Goal: Task Accomplishment & Management: Use online tool/utility

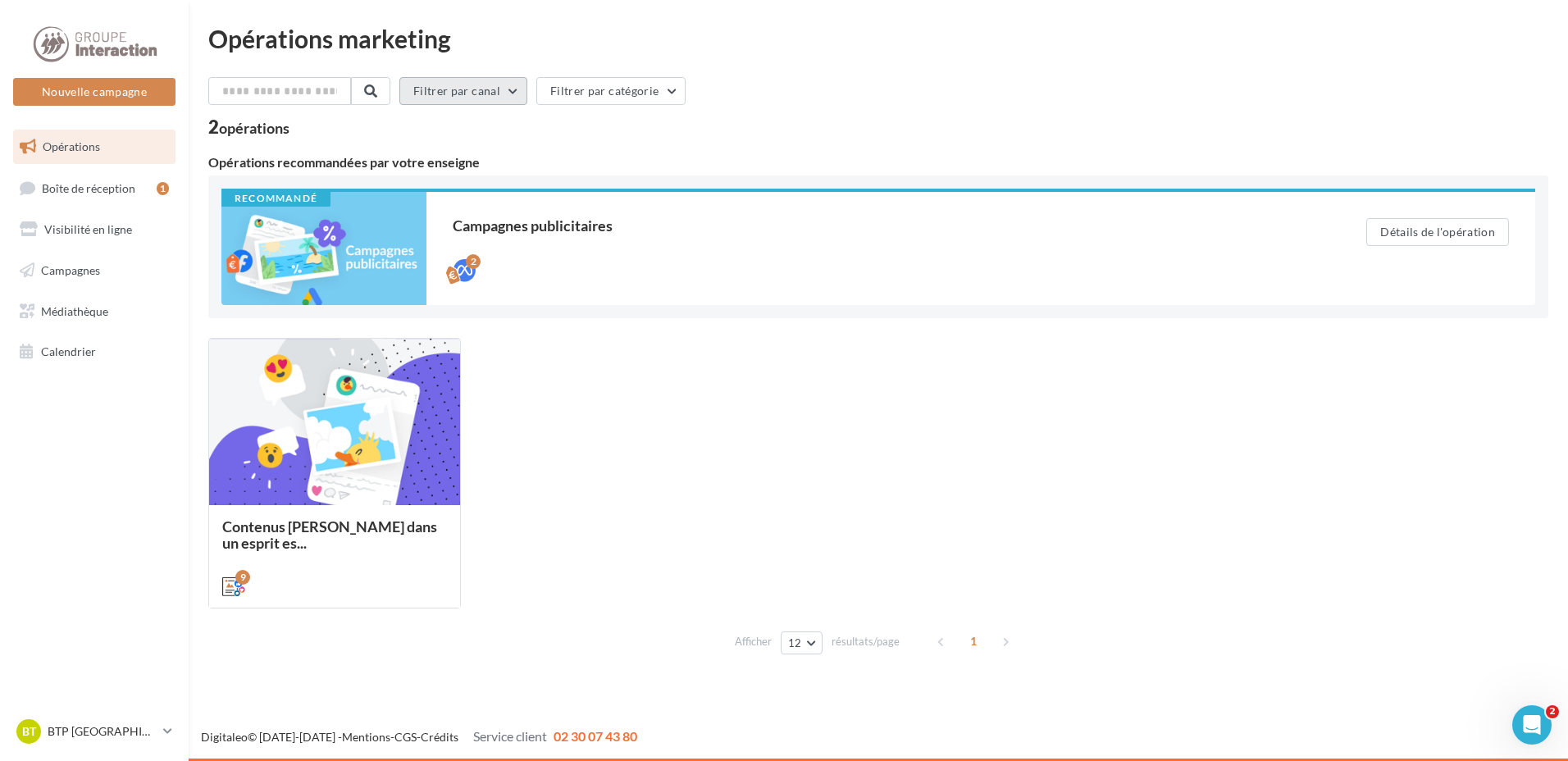
click at [514, 95] on button "Filtrer par canal" at bounding box center [463, 91] width 128 height 28
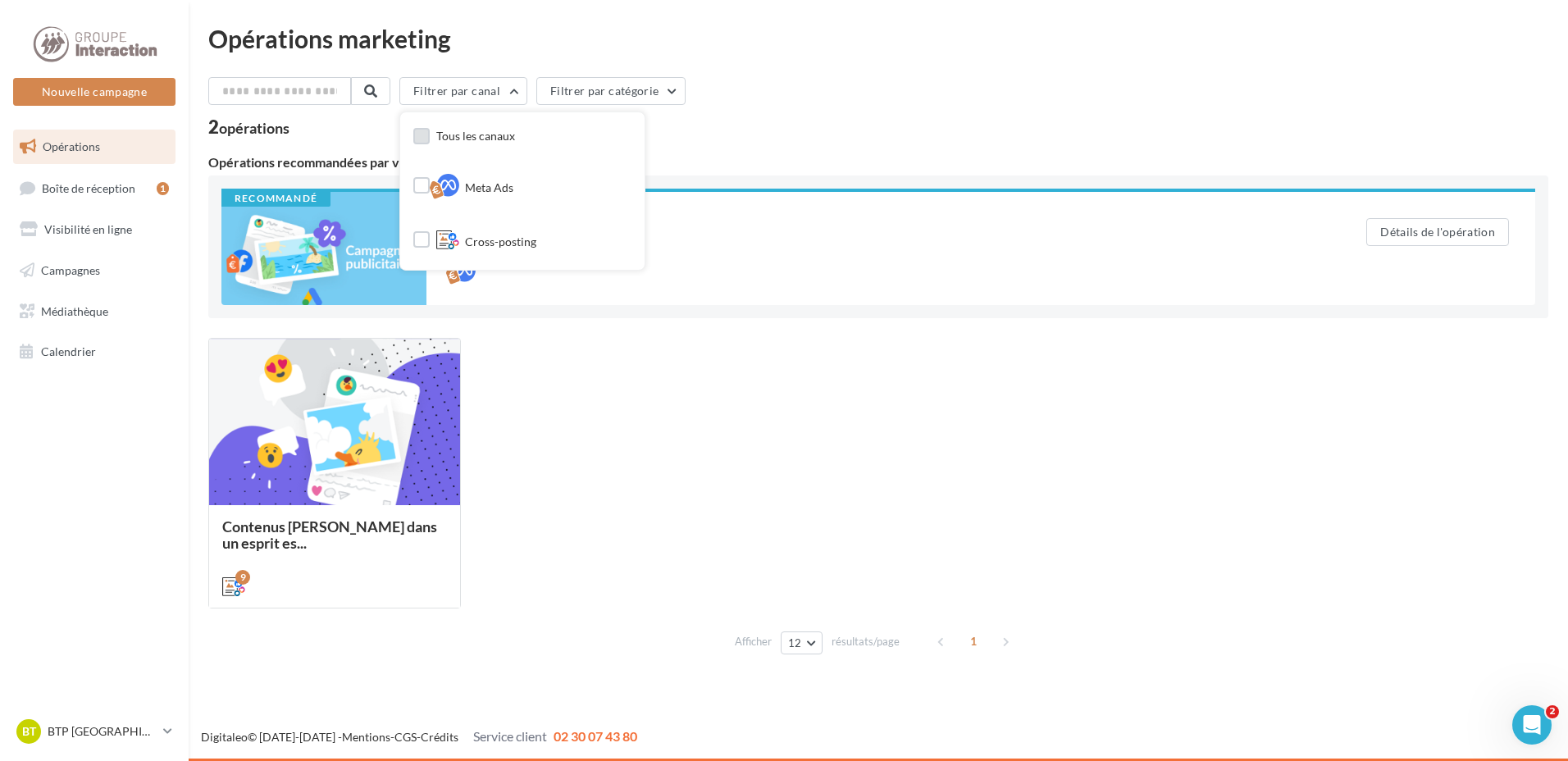
click at [515, 136] on span "Tous les canaux" at bounding box center [475, 135] width 79 height 14
click at [811, 139] on div "Filtrer par canal (3) Tous les canaux Meta Ads Cross-posting Filtrer par catégo…" at bounding box center [878, 369] width 1340 height 584
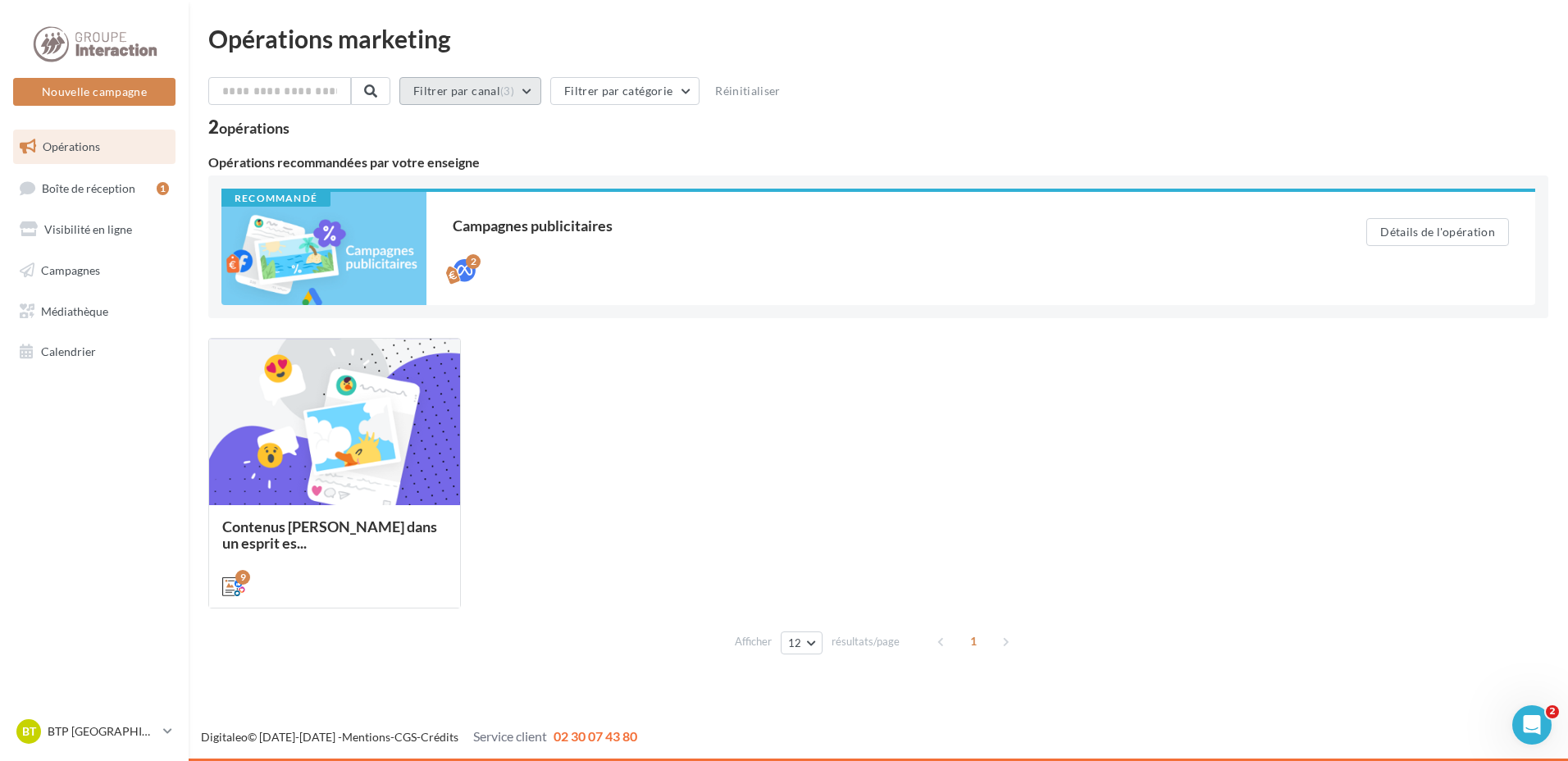
click at [541, 93] on button "Filtrer par canal (3)" at bounding box center [470, 91] width 142 height 28
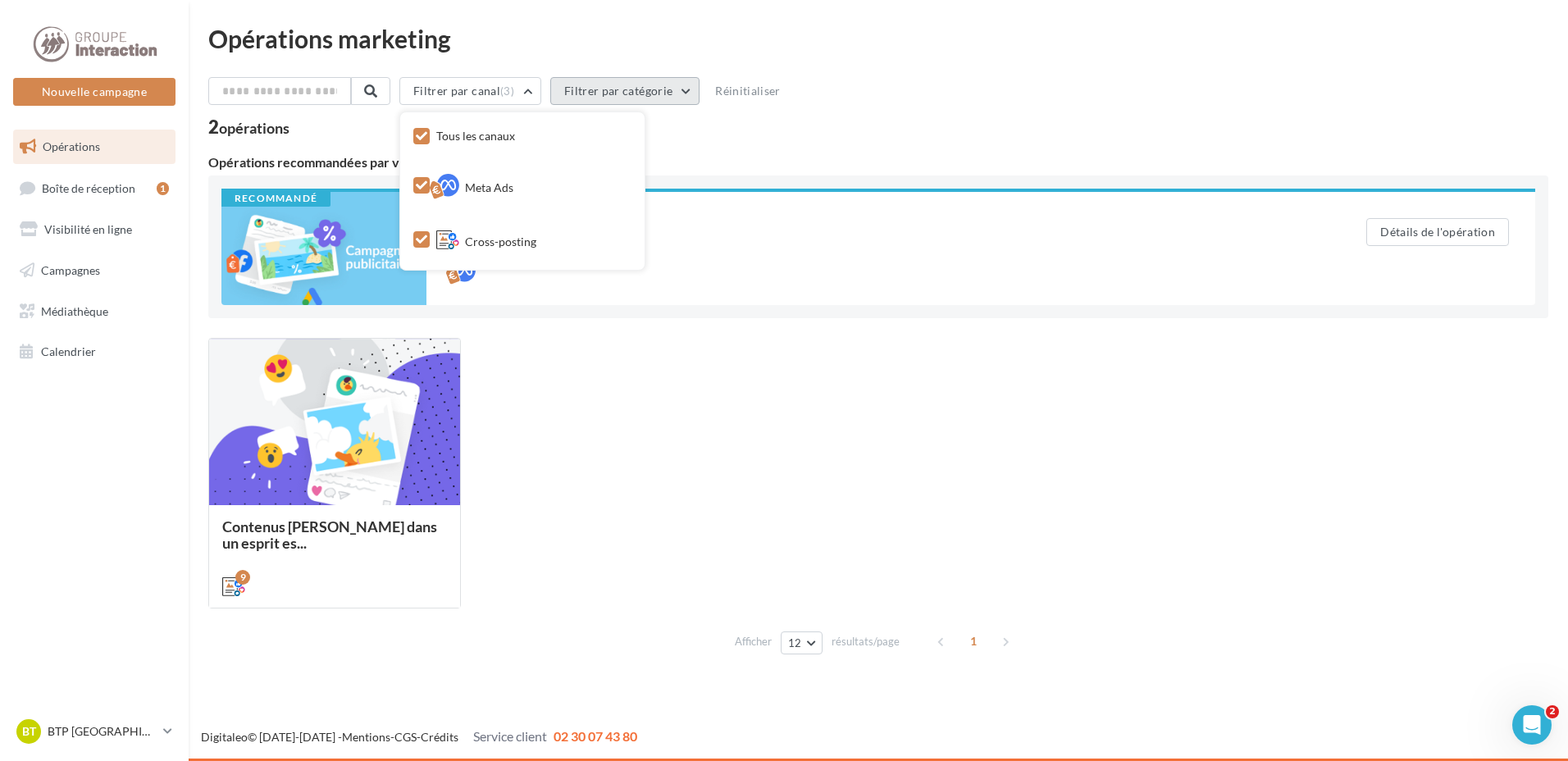
click at [670, 95] on button "Filtrer par catégorie" at bounding box center [625, 91] width 149 height 28
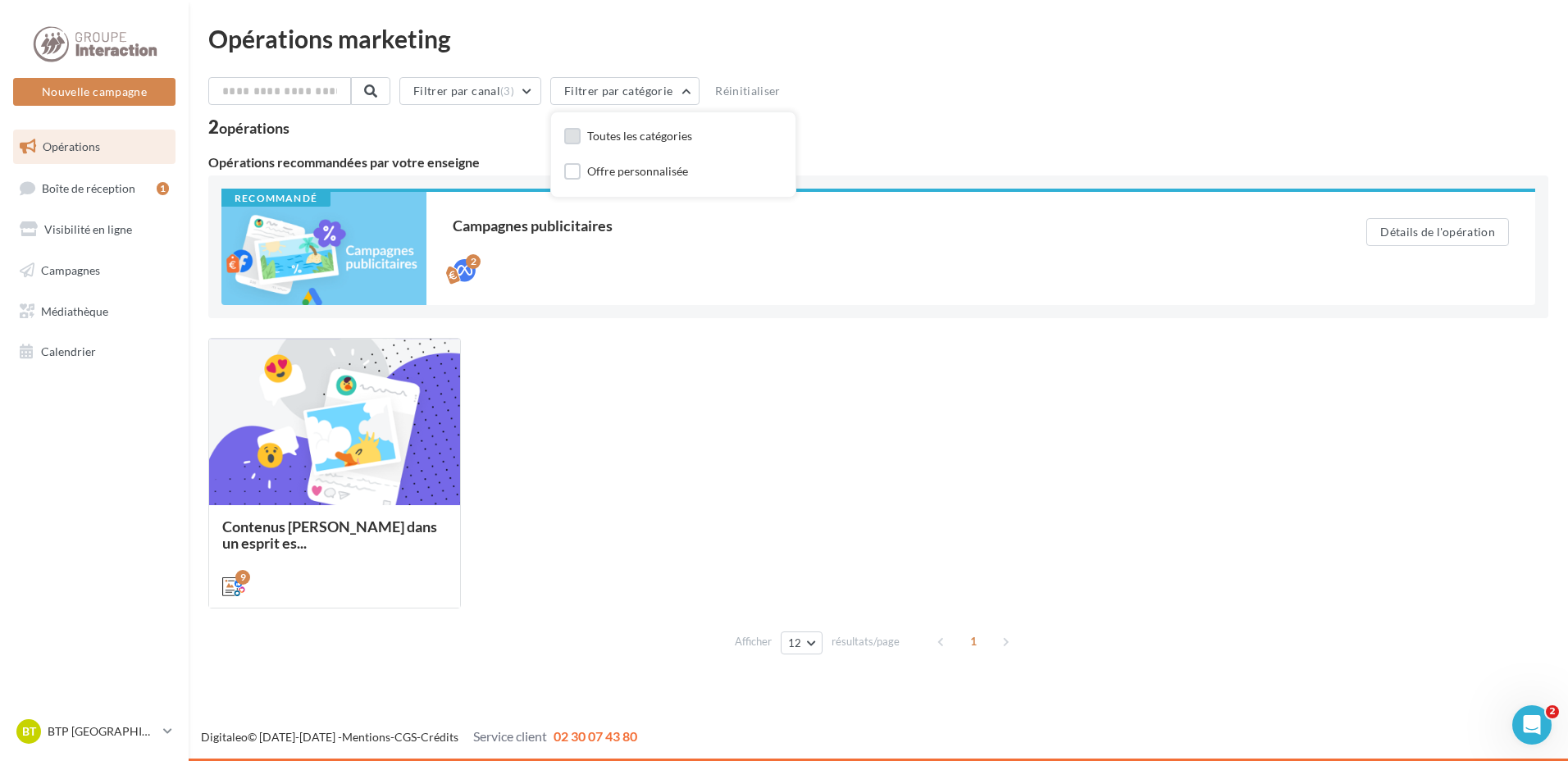
click at [662, 137] on div "Toutes les catégories" at bounding box center [639, 136] width 105 height 17
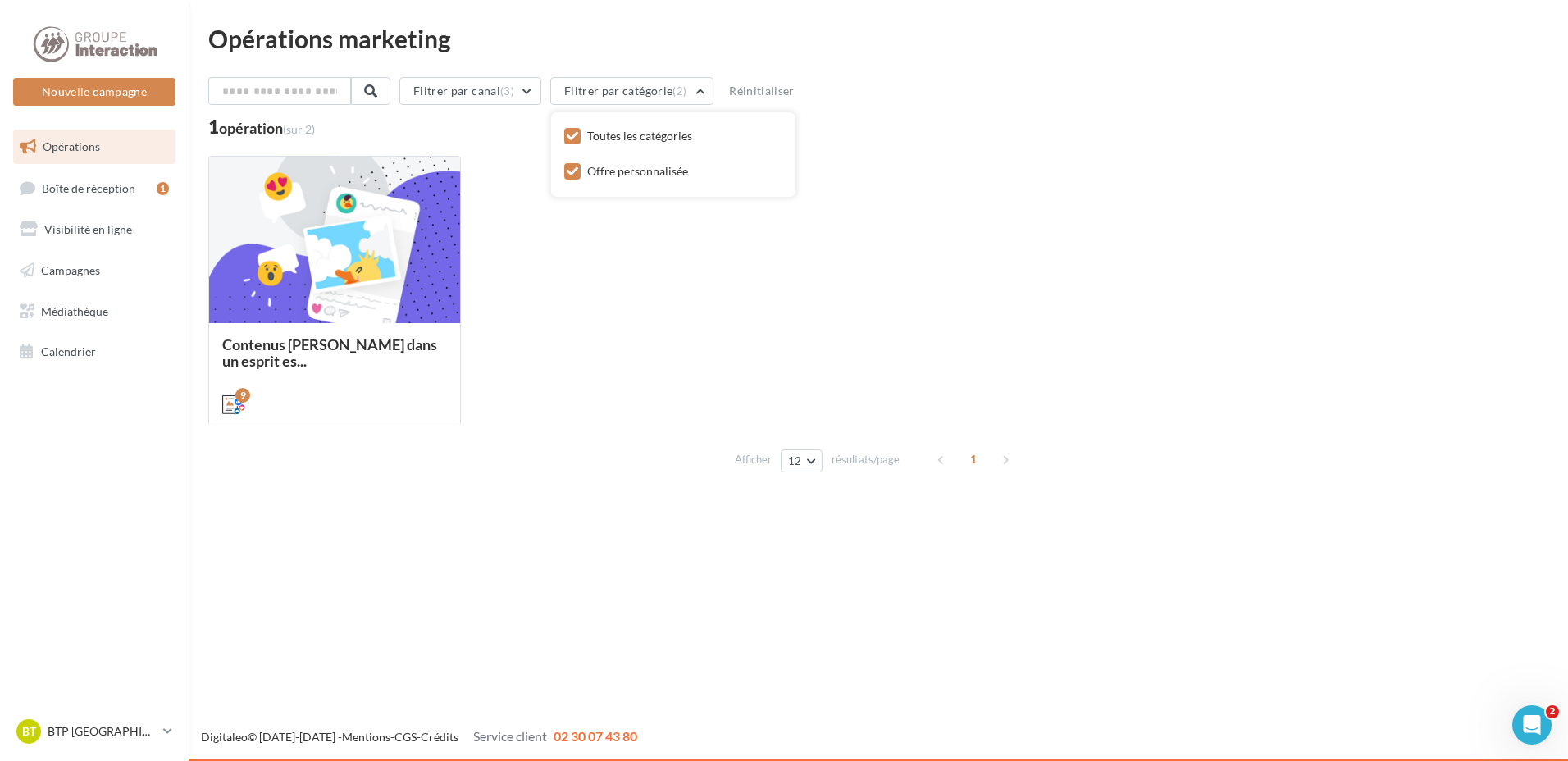
click at [661, 135] on div "Toutes les catégories" at bounding box center [639, 136] width 105 height 17
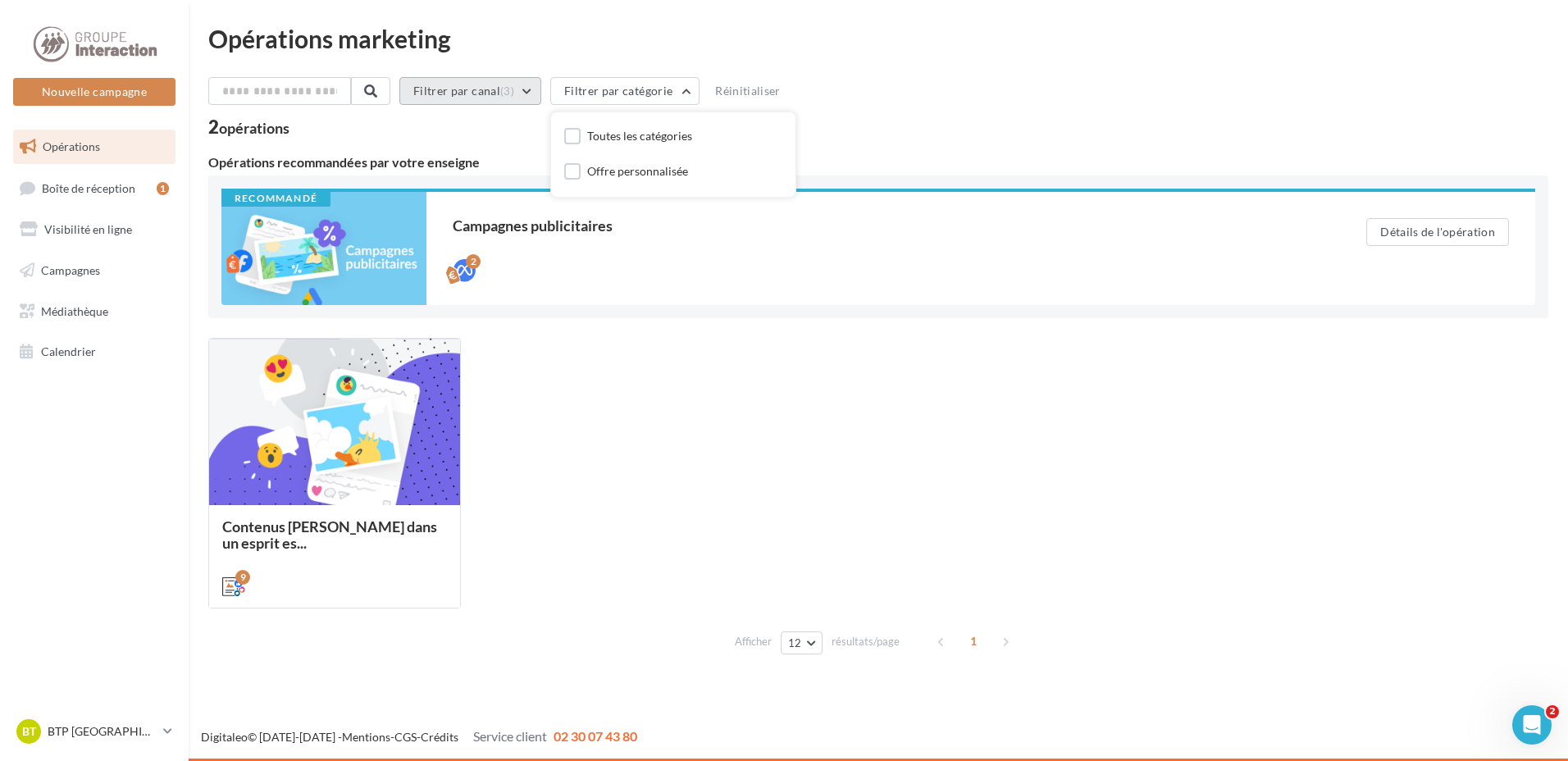
click at [540, 89] on button "Filtrer par canal (3)" at bounding box center [470, 91] width 142 height 28
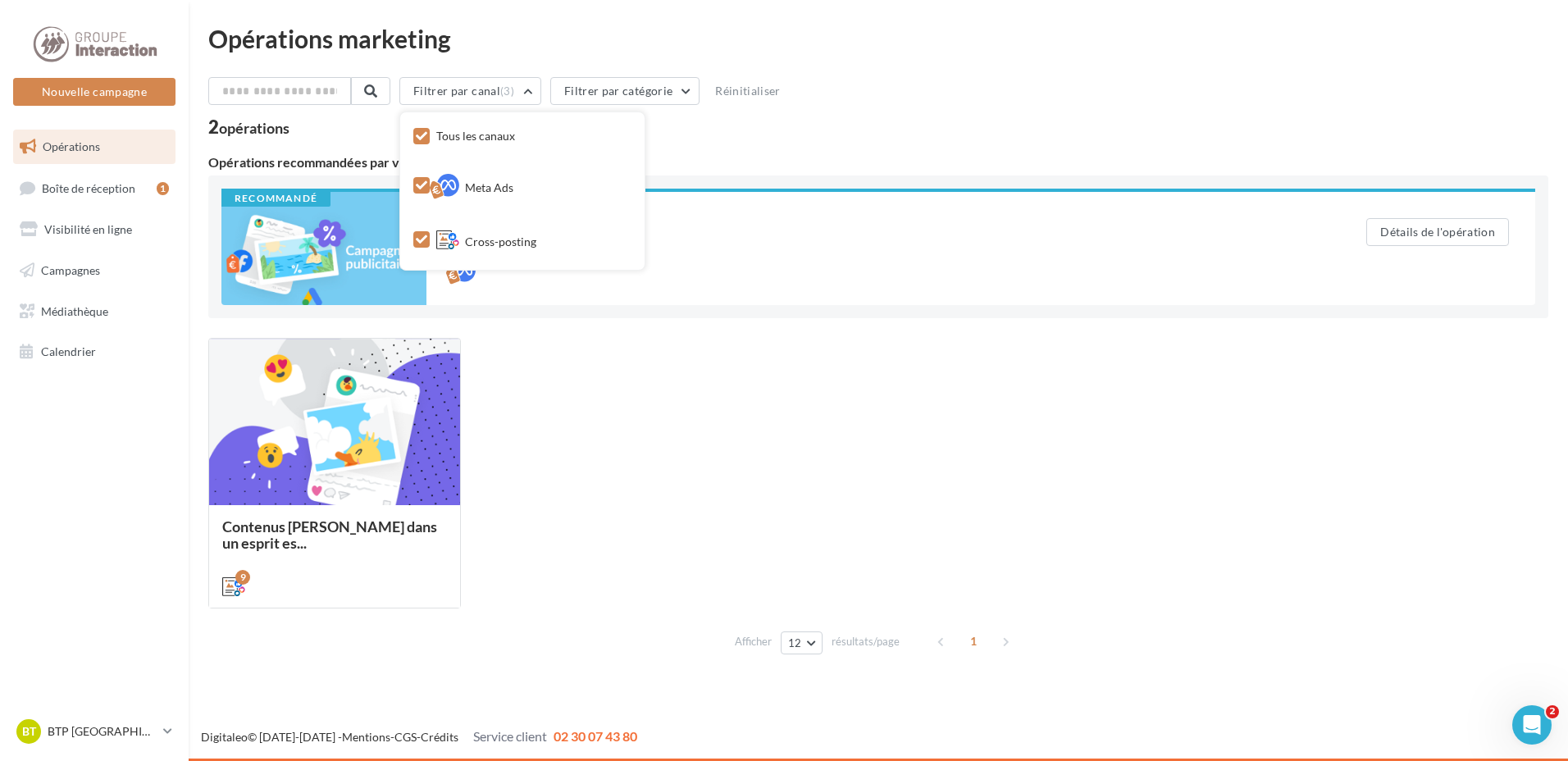
click at [452, 139] on span "Tous les canaux" at bounding box center [475, 135] width 79 height 14
click at [1010, 113] on div "Filtrer par canal Tous les canaux Meta Ads Cross-posting Filtrer par catégorie …" at bounding box center [878, 106] width 1340 height 59
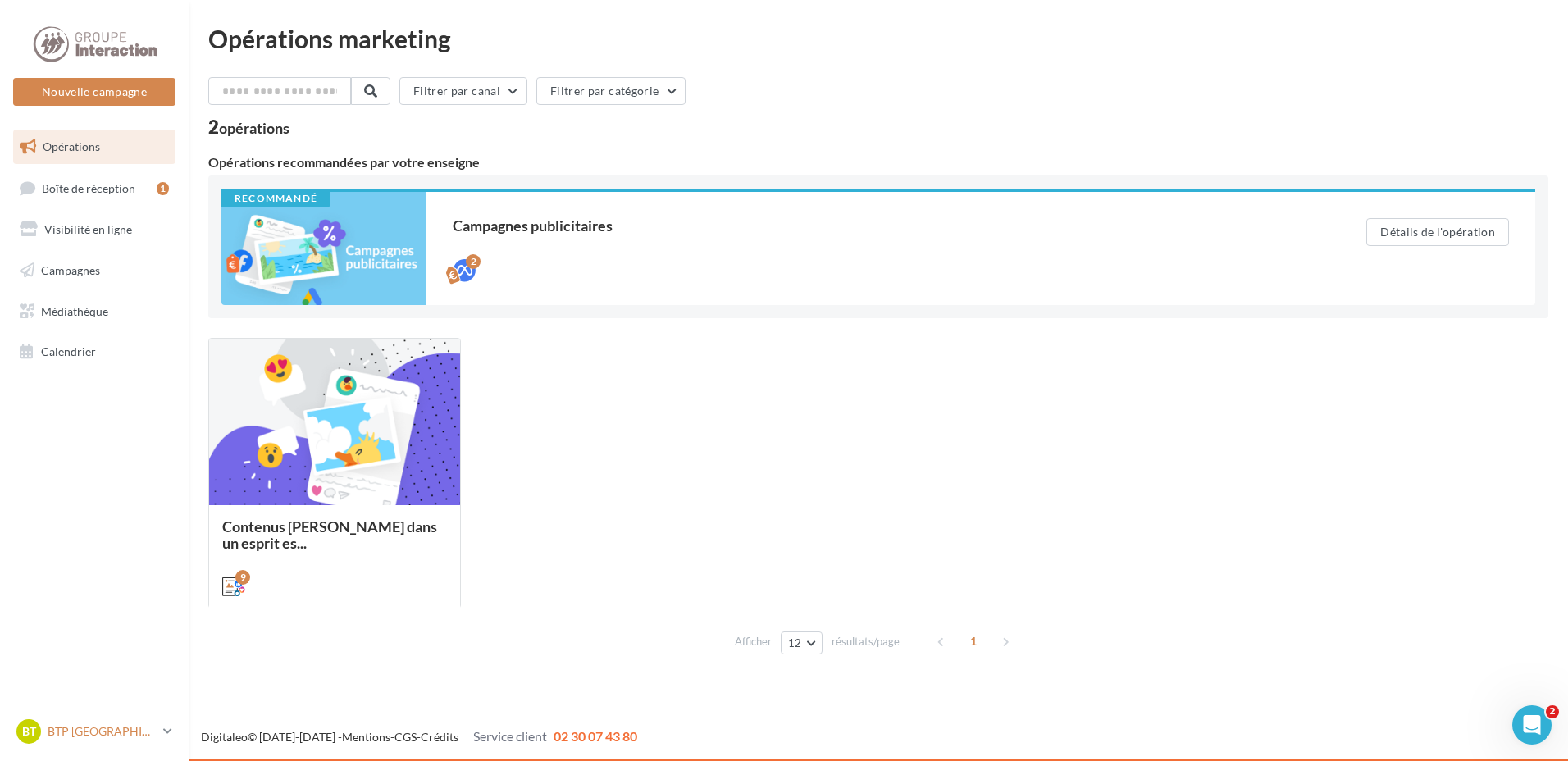
click at [168, 737] on icon at bounding box center [167, 731] width 9 height 14
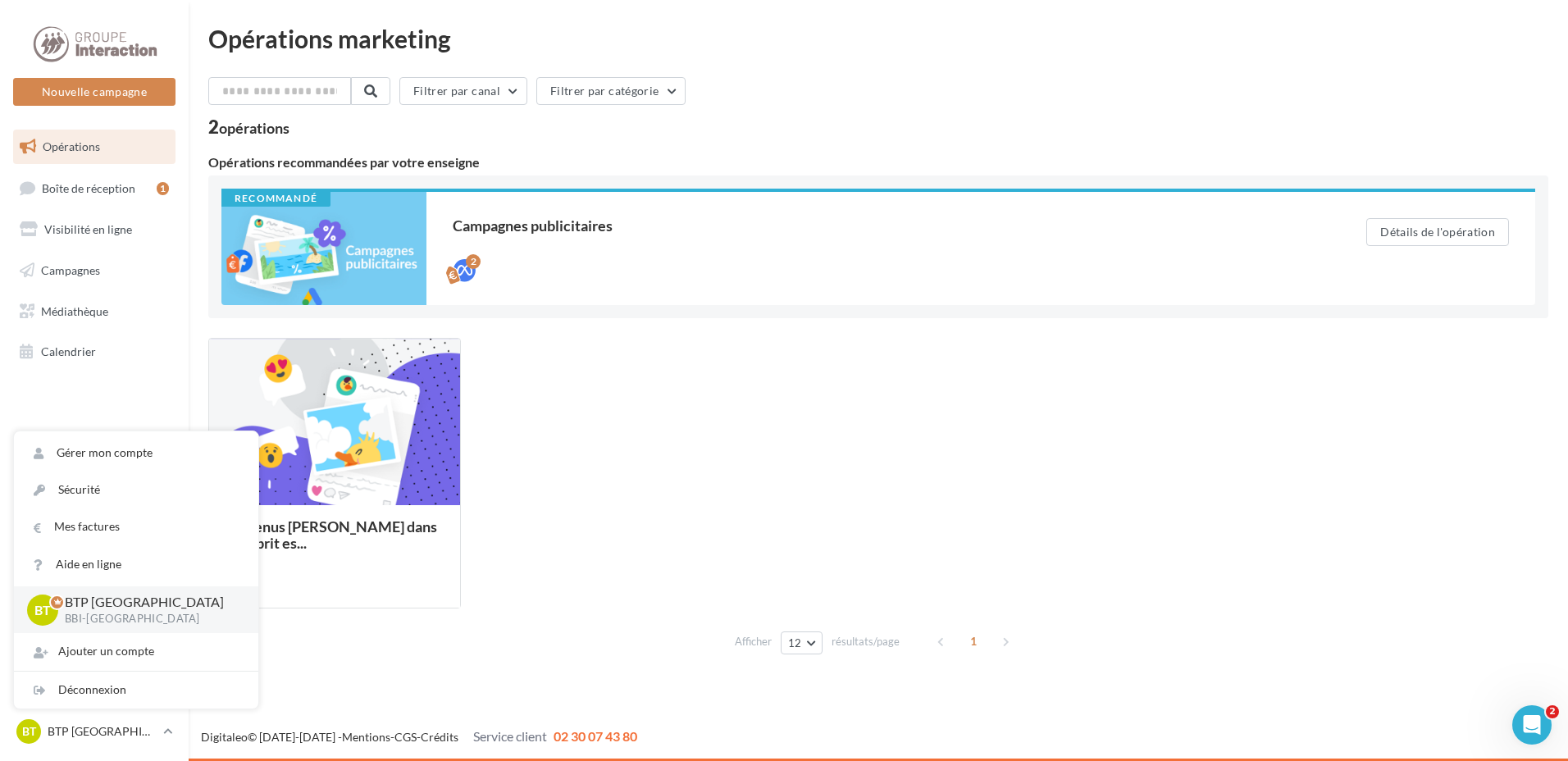
click at [709, 447] on div "Contenus Merciii dans un esprit es... Le kit Merciii estival est dispo ! Envie …" at bounding box center [878, 473] width 1340 height 271
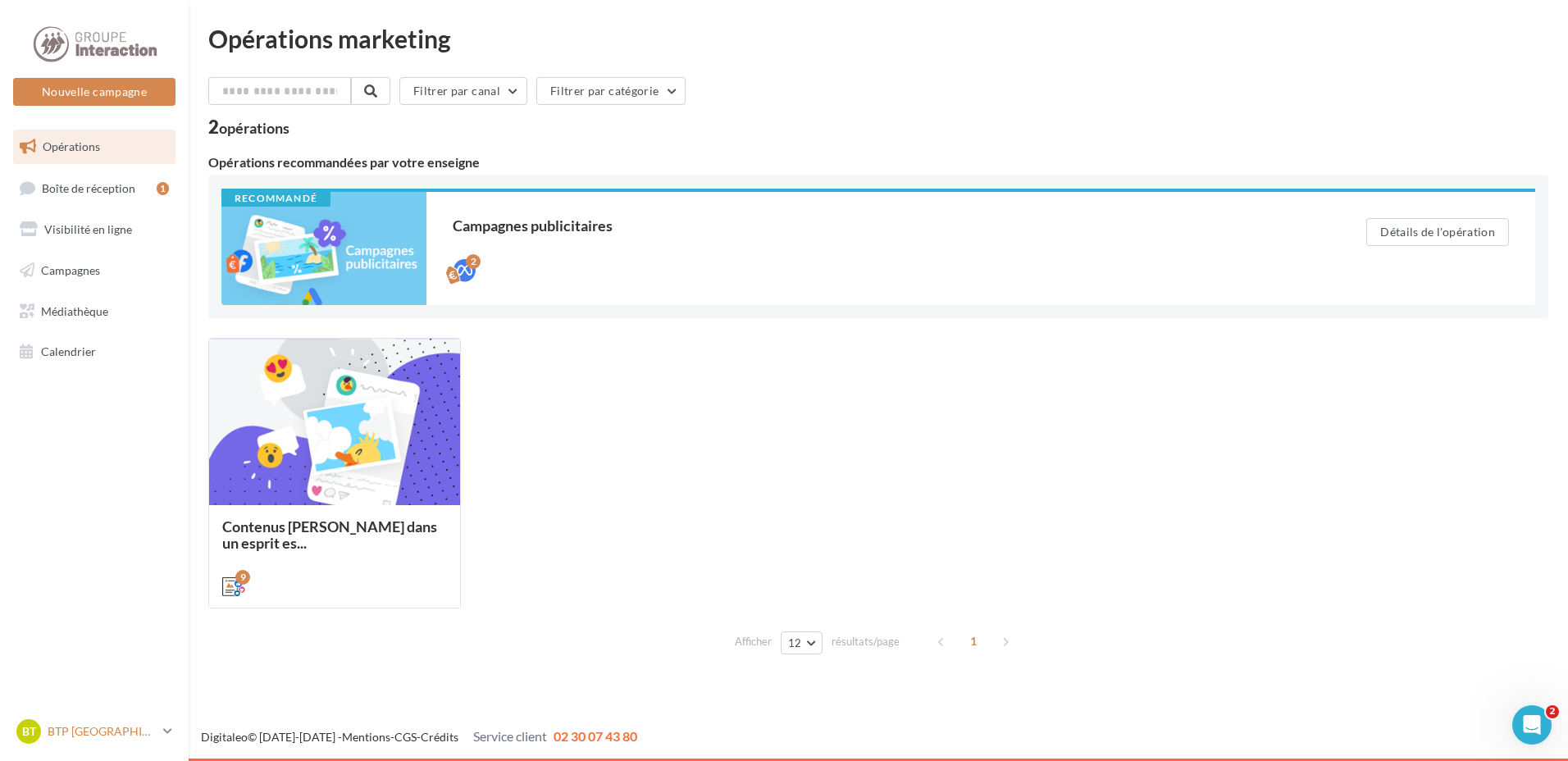
click at [159, 731] on link "BT BTP TOULOUSE BBI-Toulouse" at bounding box center [94, 732] width 162 height 32
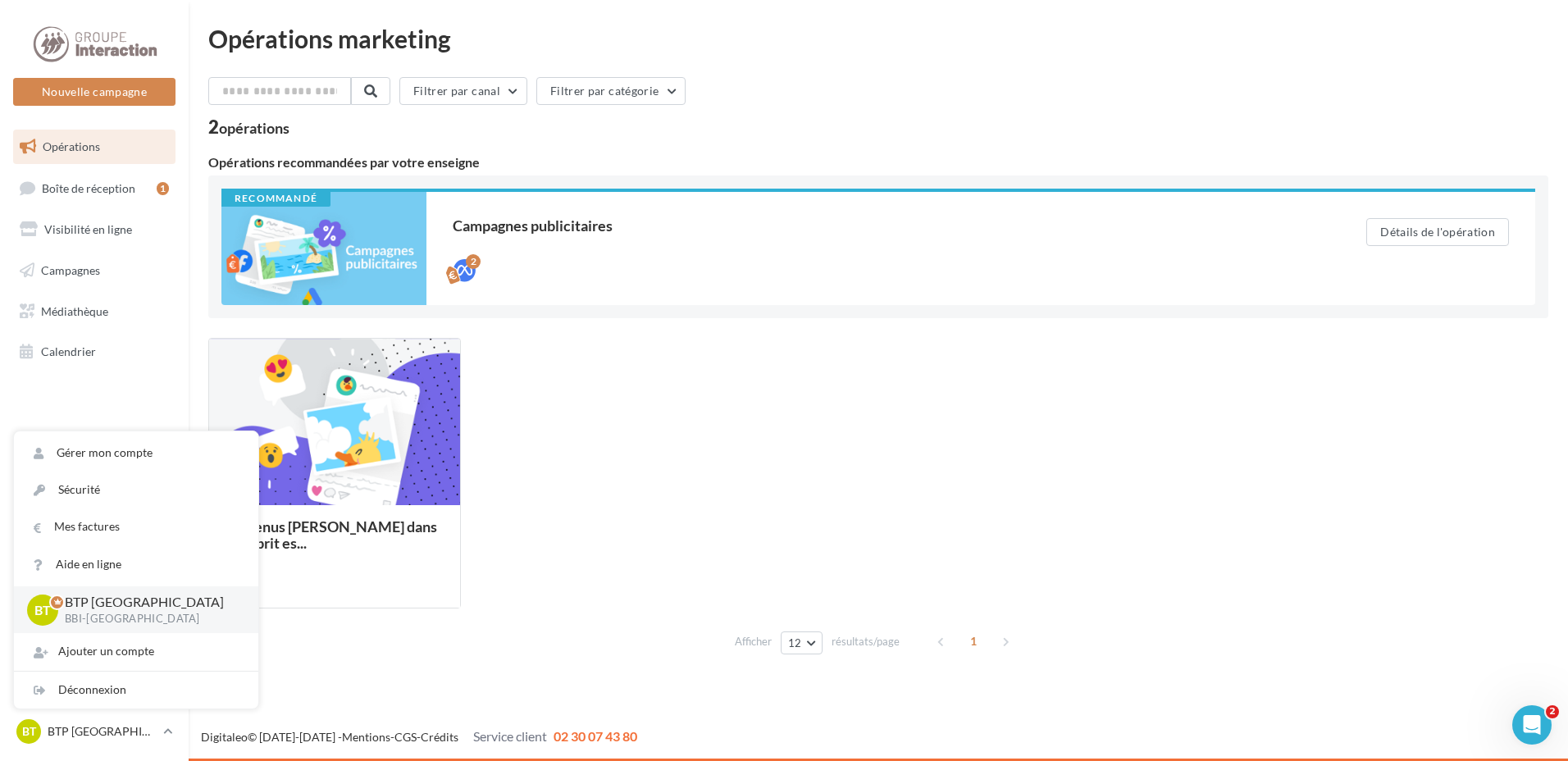
click at [656, 510] on div "Contenus Merciii dans un esprit es... Le kit Merciii estival est dispo ! Envie …" at bounding box center [878, 473] width 1340 height 271
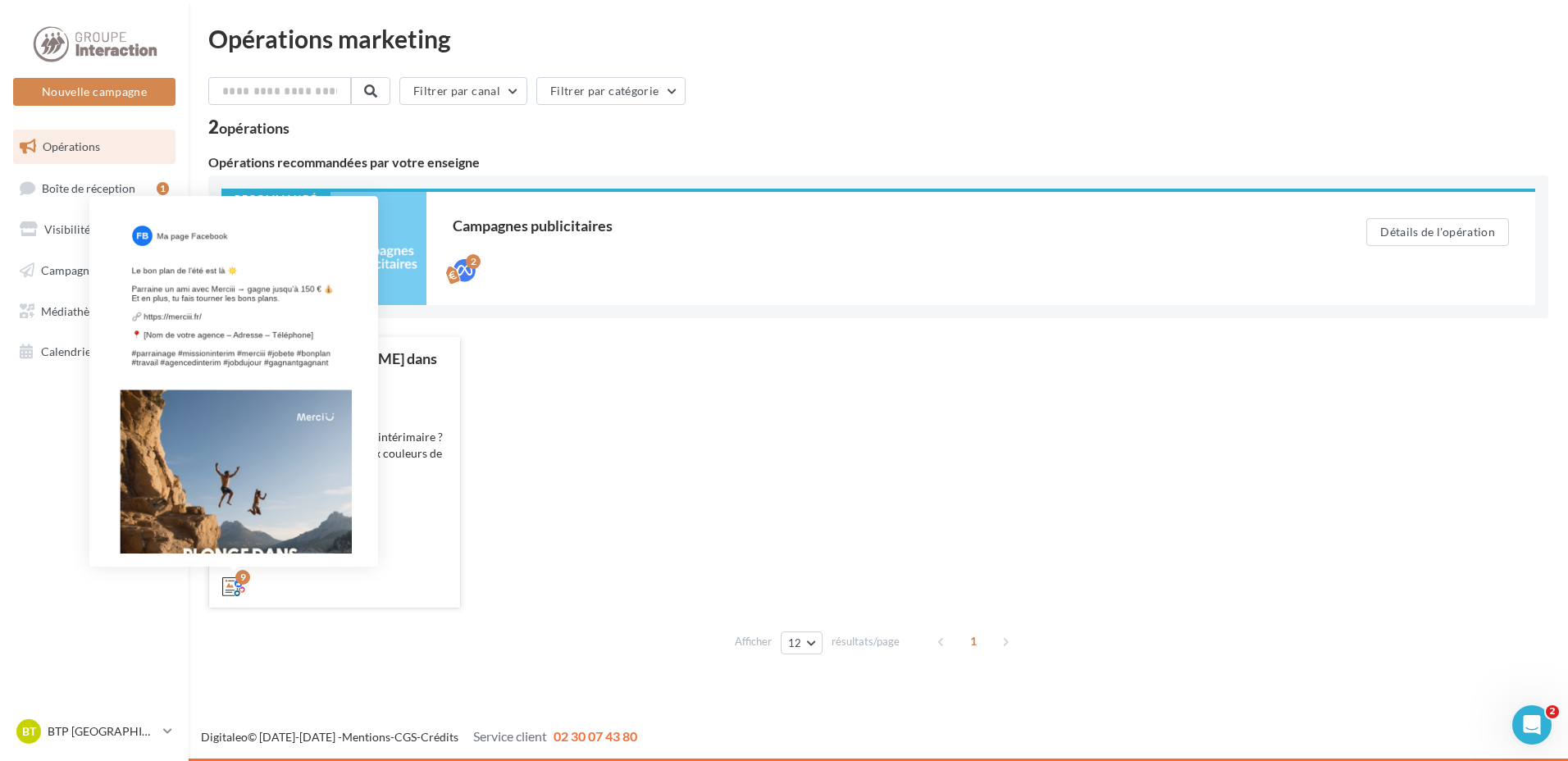
click at [231, 578] on icon at bounding box center [234, 587] width 23 height 23
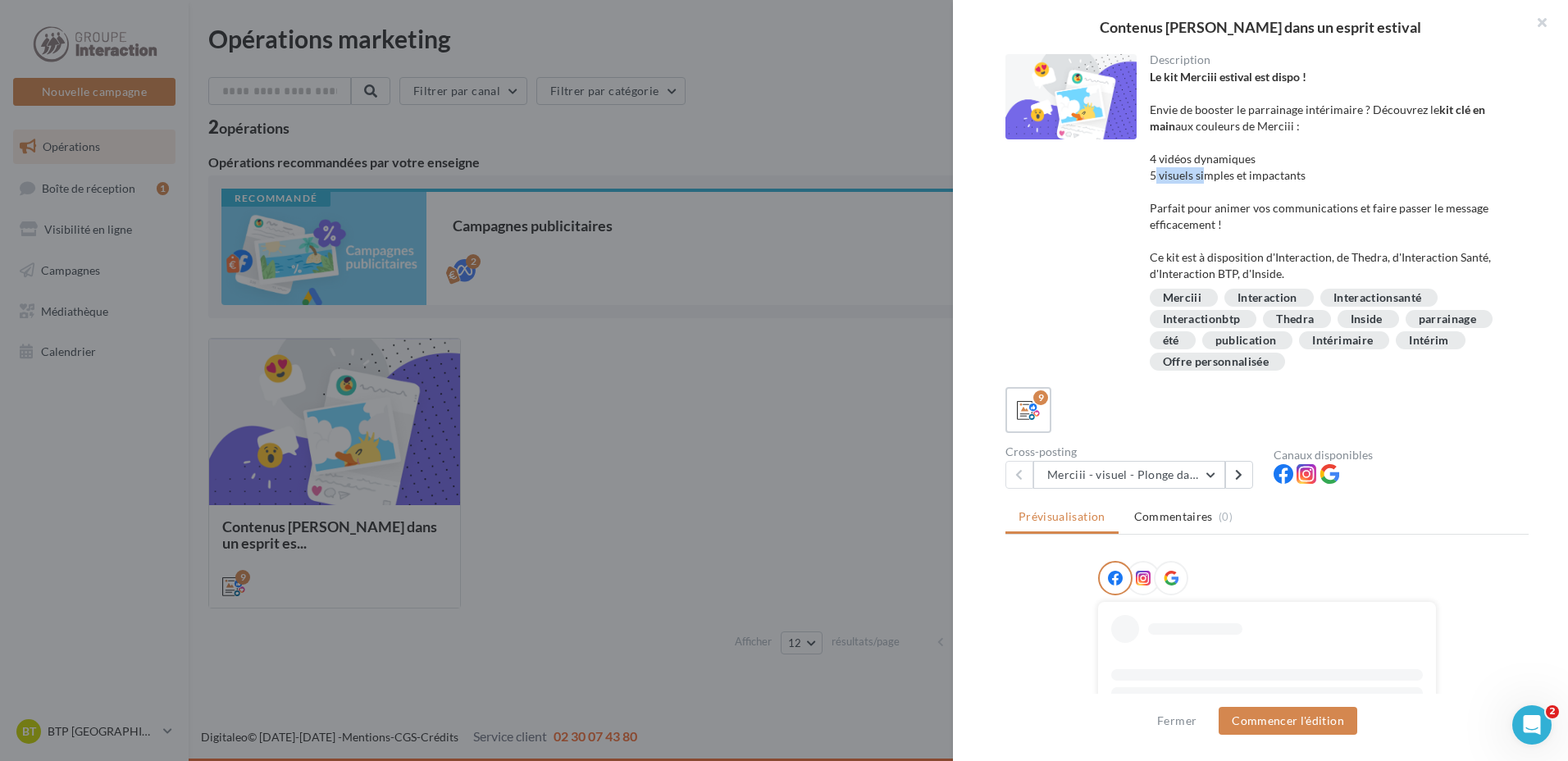
drag, startPoint x: 1145, startPoint y: 176, endPoint x: 1198, endPoint y: 176, distance: 53.0
click at [1198, 176] on div "Description Le kit Merciii estival est dispo ! Envie de booster le parrainage i…" at bounding box center [1333, 214] width 393 height 320
click at [1547, 13] on button "button" at bounding box center [1535, 24] width 65 height 49
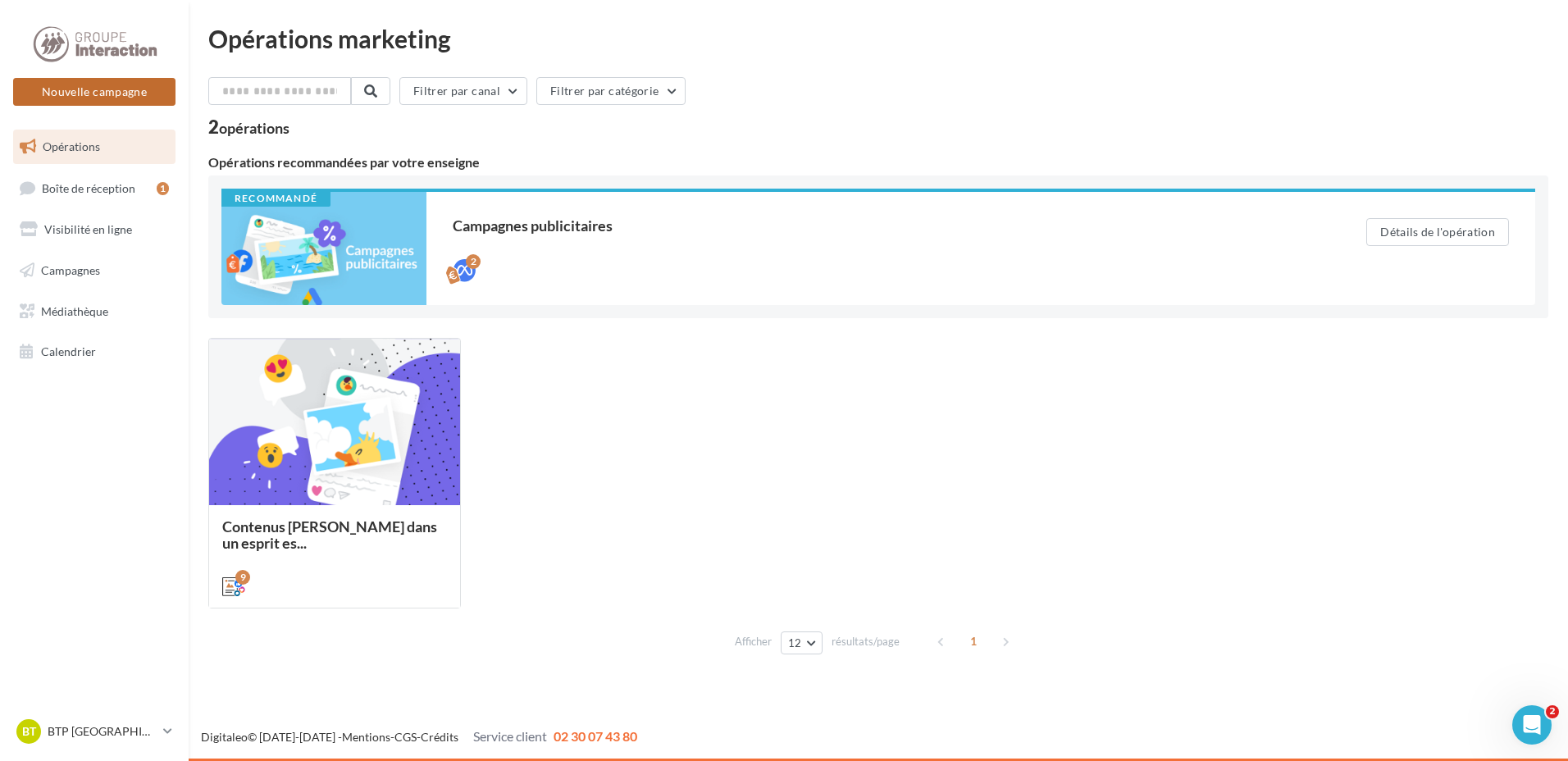
click at [147, 90] on button "Nouvelle campagne" at bounding box center [94, 92] width 162 height 28
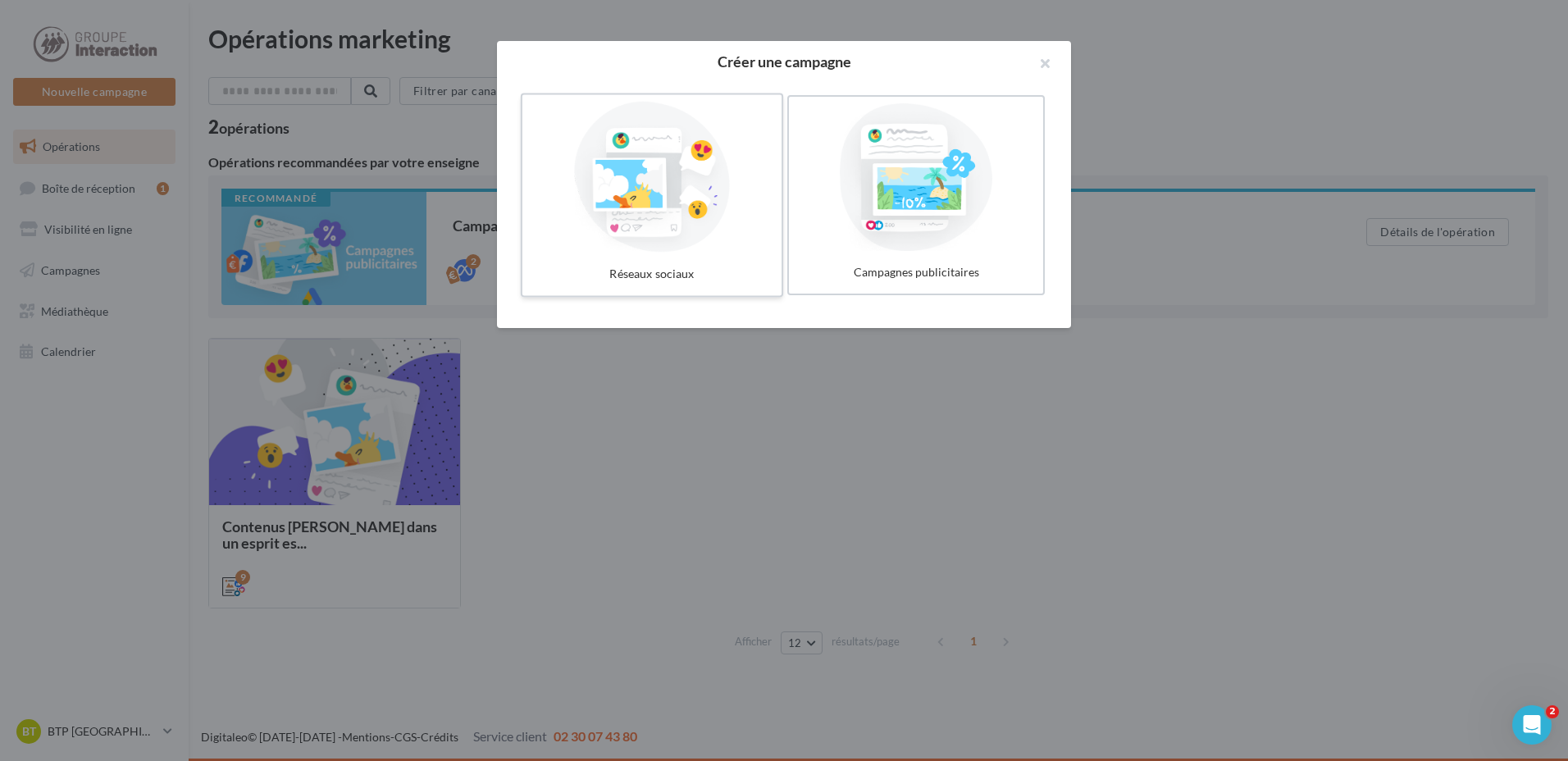
click at [614, 153] on div at bounding box center [651, 177] width 246 height 151
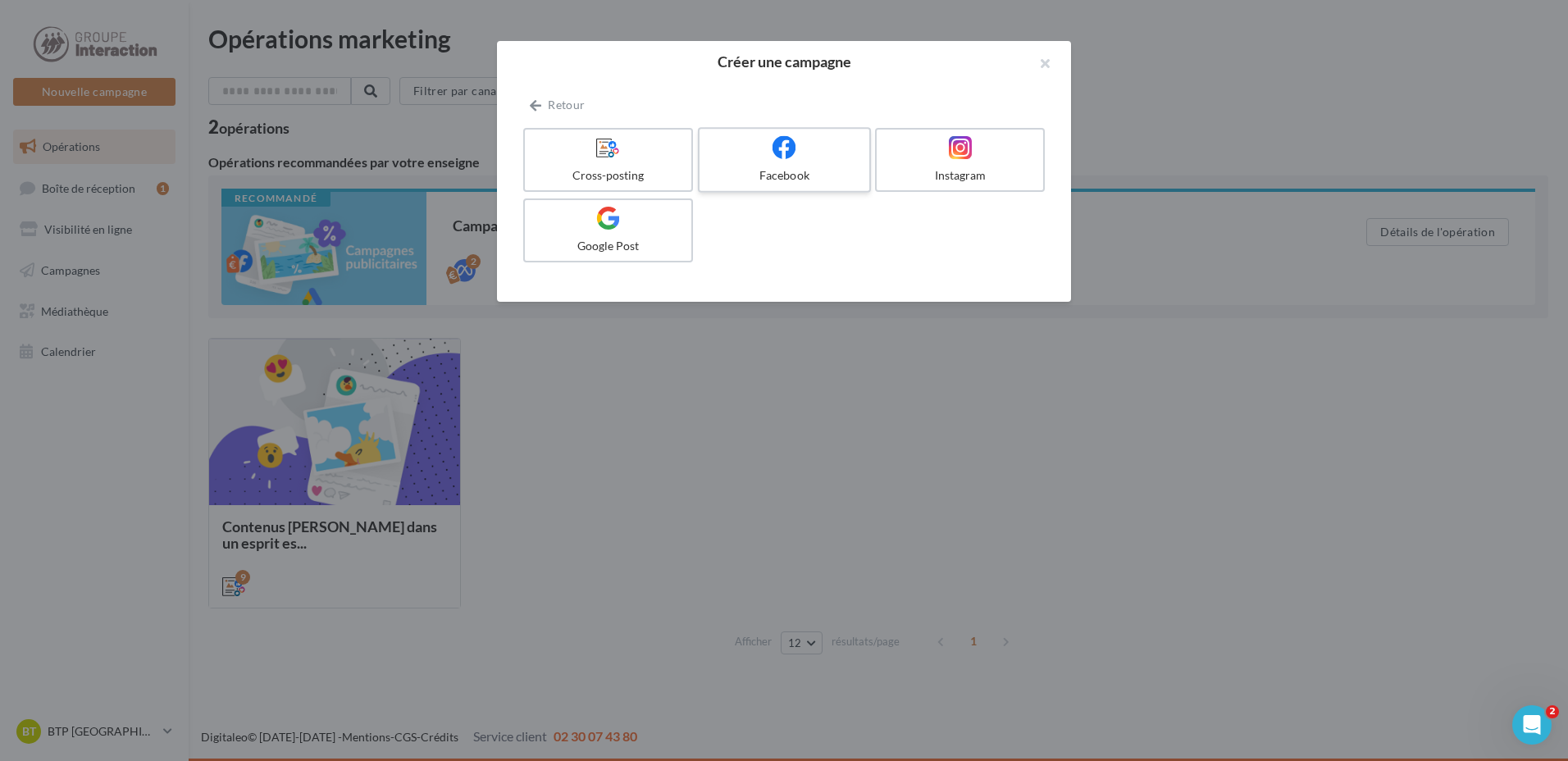
click at [783, 168] on div "Facebook" at bounding box center [784, 176] width 156 height 17
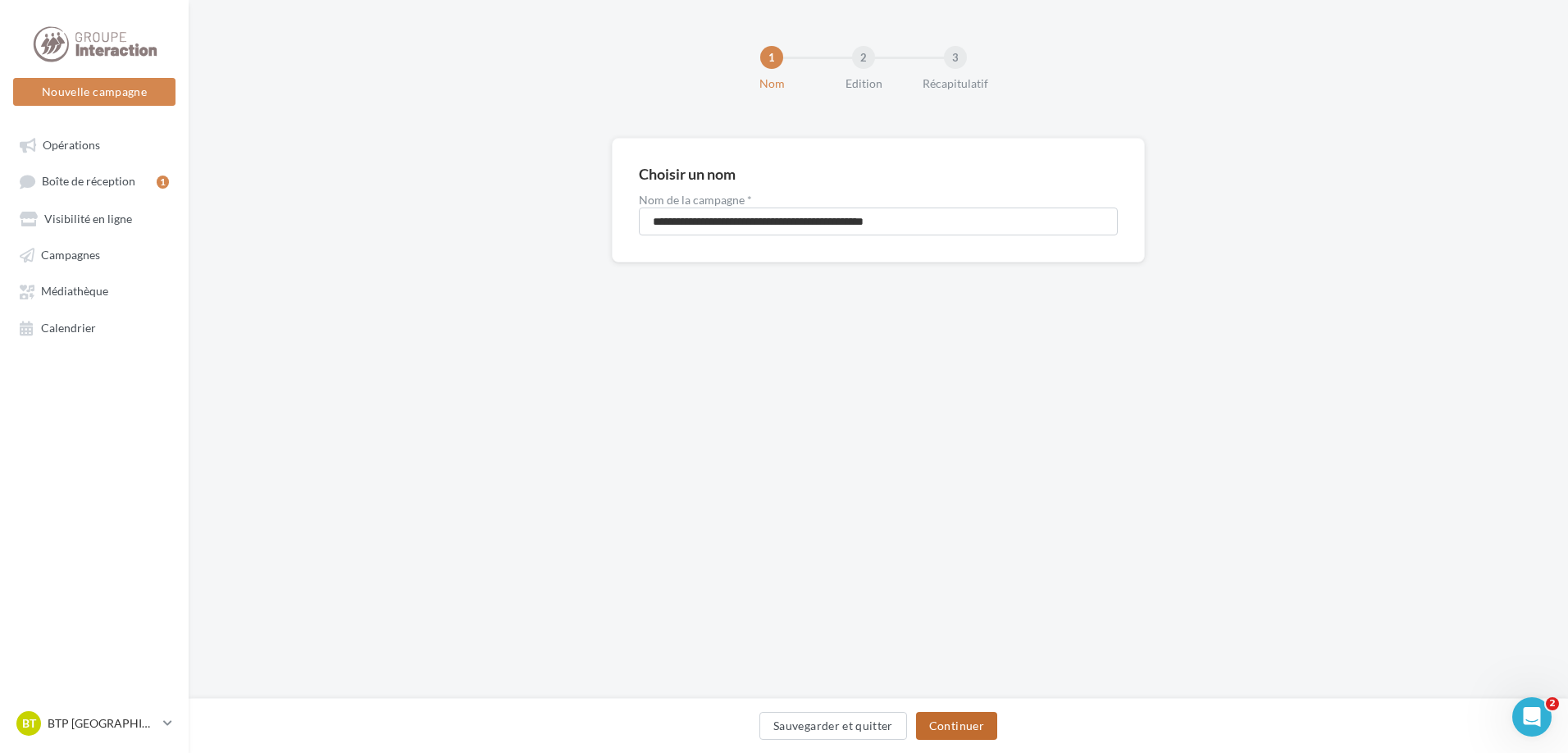
click at [937, 730] on button "Continuer" at bounding box center [956, 726] width 81 height 28
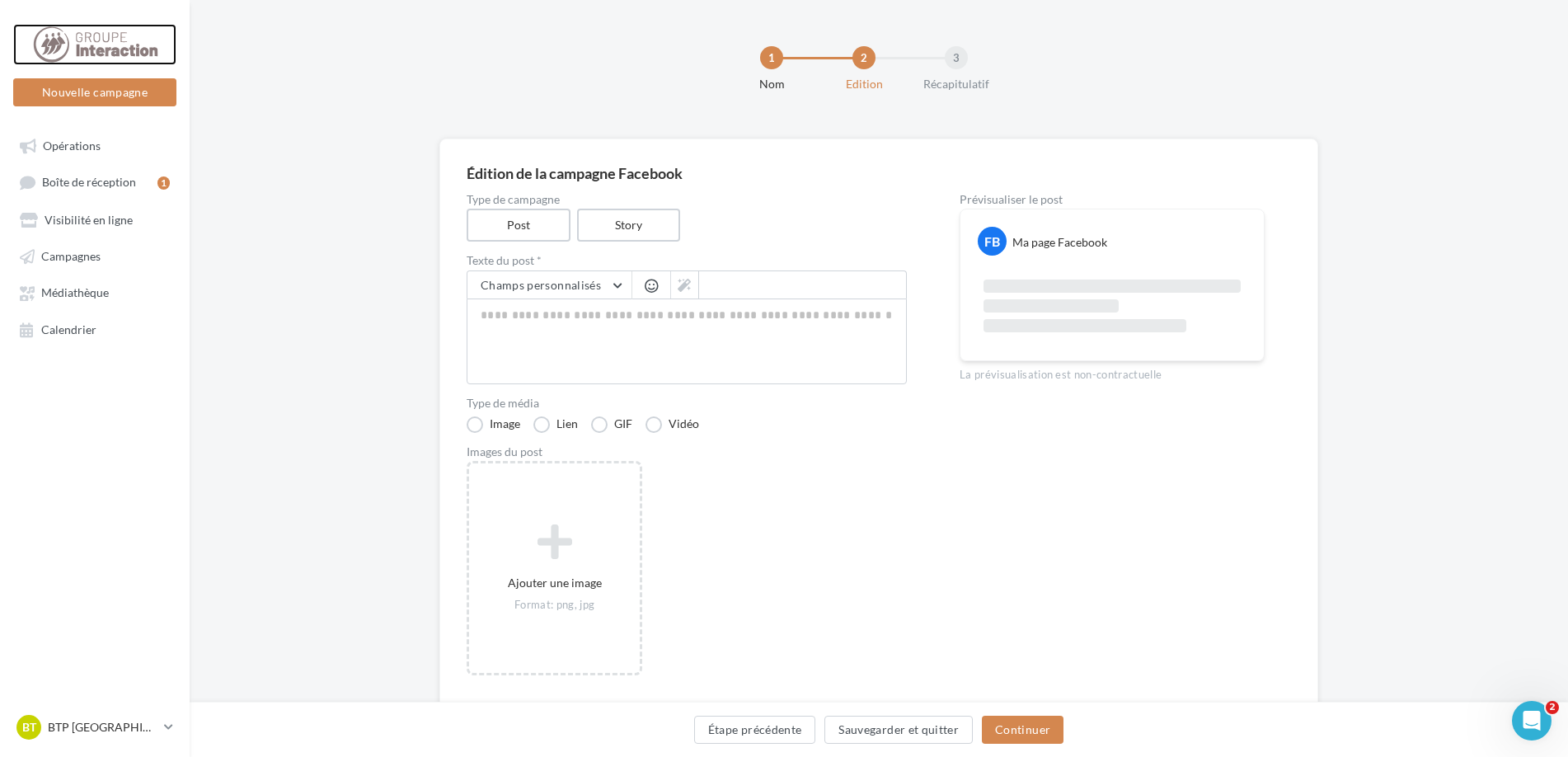
click at [109, 52] on div at bounding box center [95, 44] width 132 height 41
